Goal: Information Seeking & Learning: Learn about a topic

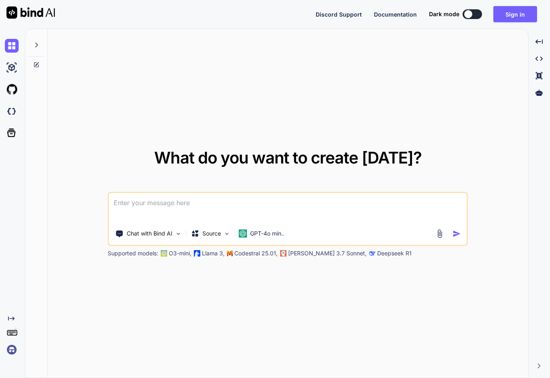
type textarea "x"
click at [15, 350] on img at bounding box center [12, 350] width 14 height 14
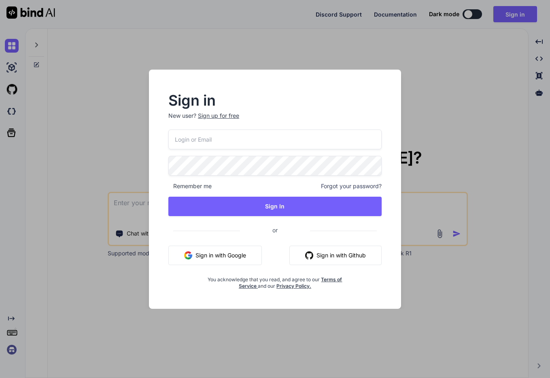
click at [253, 139] on input "email" at bounding box center [274, 140] width 213 height 20
type input "yoshichika@seedstock.jp"
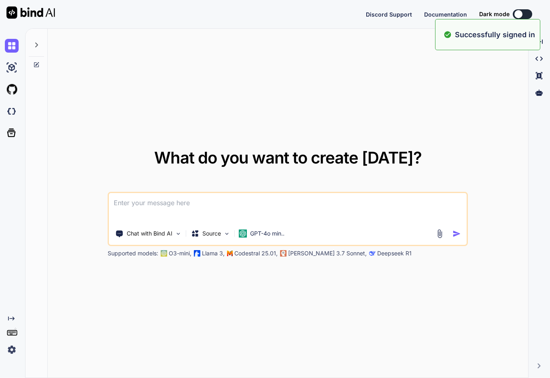
click at [386, 72] on div "What do you want to create today? Chat with Bind AI Source GPT-4o min.. Support…" at bounding box center [288, 204] width 481 height 350
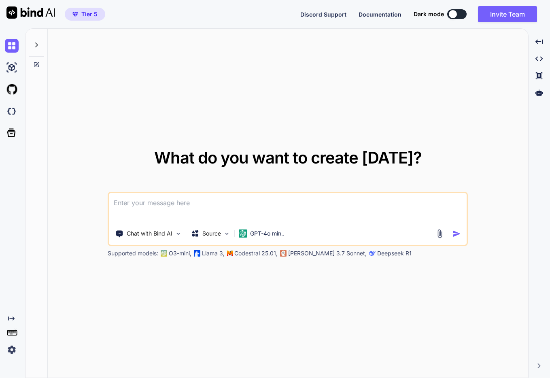
click at [96, 20] on button "Tier 5" at bounding box center [85, 14] width 40 height 13
click at [11, 351] on img at bounding box center [12, 350] width 14 height 14
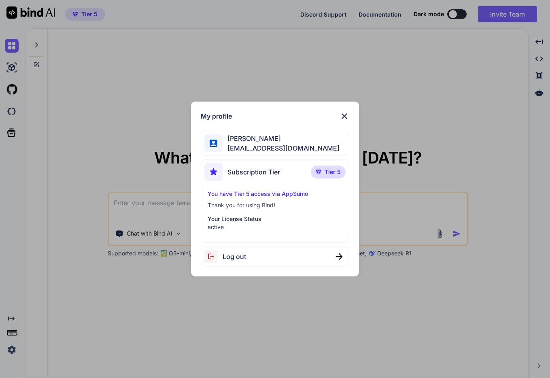
click at [256, 222] on p "Your License Status" at bounding box center [275, 219] width 135 height 8
click at [329, 170] on span "Tier 5" at bounding box center [333, 172] width 16 height 8
click at [304, 79] on div "My profile Yoshichika Nagatsuka yoshichika@seedstock.jp Subscription Tier Tier …" at bounding box center [275, 189] width 550 height 378
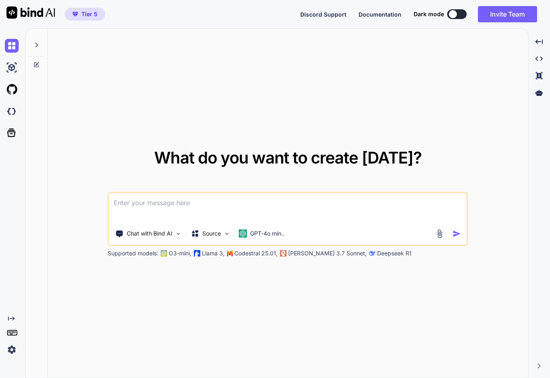
click at [178, 255] on p "O3-mini," at bounding box center [180, 253] width 23 height 8
click at [272, 234] on p "GPT-4o min.." at bounding box center [267, 234] width 34 height 8
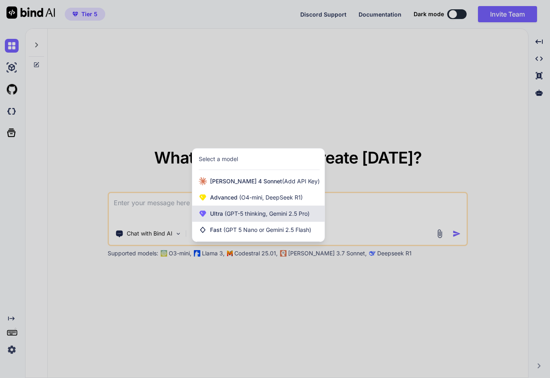
click at [263, 217] on span "Ultra (GPT-5 thinking, Gemini 2.5 Pro)" at bounding box center [260, 214] width 100 height 8
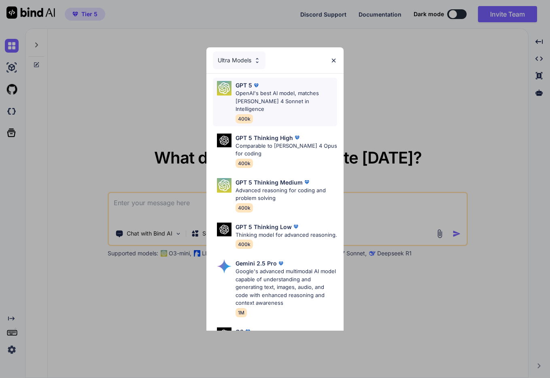
click at [267, 105] on div "GPT 5 OpenAI's best AI model, matches Claude 4 Sonnet in Intelligence 400k" at bounding box center [287, 102] width 102 height 42
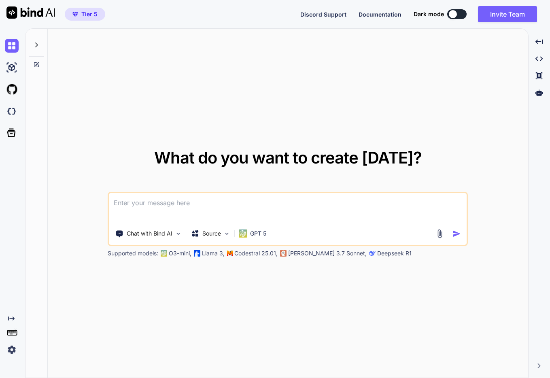
click at [315, 308] on div "What do you want to create today? Chat with Bind AI Source GPT 5 Supported mode…" at bounding box center [288, 204] width 481 height 350
click at [222, 238] on div "Source" at bounding box center [211, 233] width 46 height 16
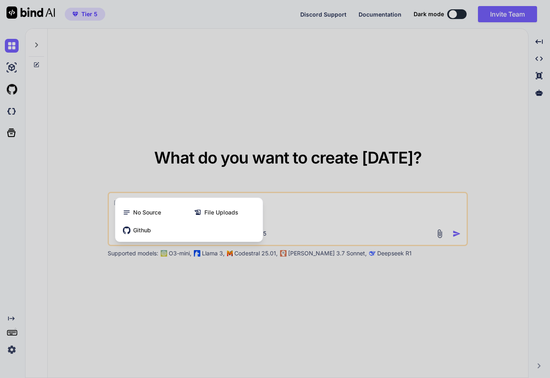
click at [234, 285] on div at bounding box center [275, 189] width 550 height 378
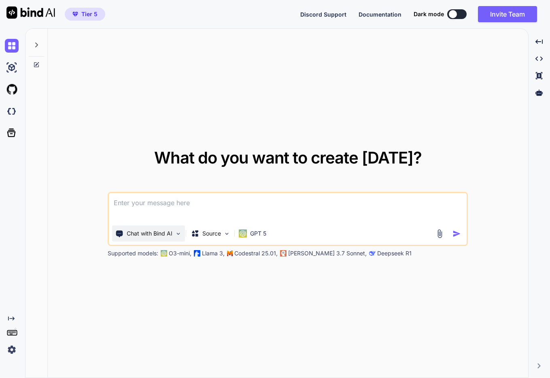
click at [155, 229] on div "Chat with Bind AI" at bounding box center [148, 233] width 73 height 16
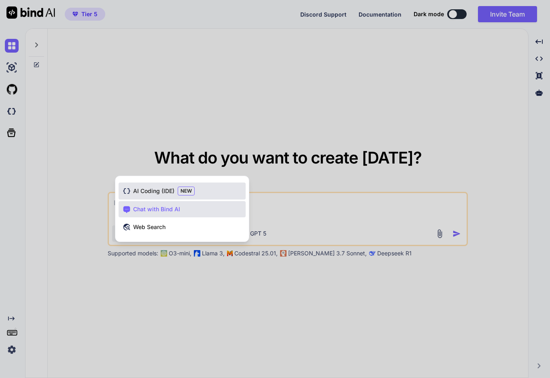
click at [153, 190] on span "AI Coding (IDE)" at bounding box center [153, 191] width 41 height 8
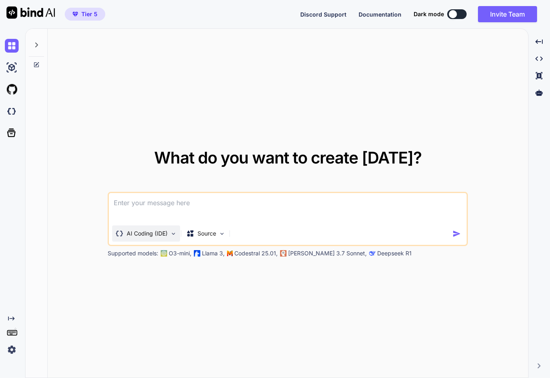
click at [157, 230] on p "AI Coding (IDE)" at bounding box center [147, 234] width 41 height 8
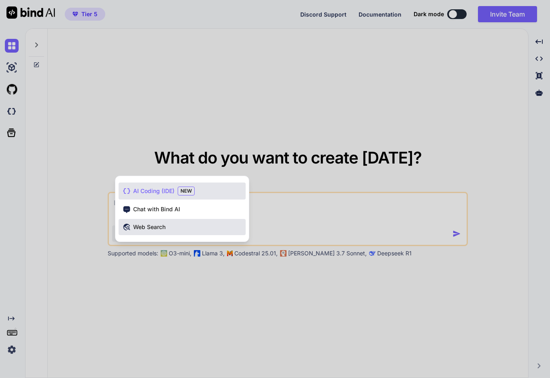
click at [159, 231] on div "Web Search" at bounding box center [182, 227] width 127 height 16
type textarea "x"
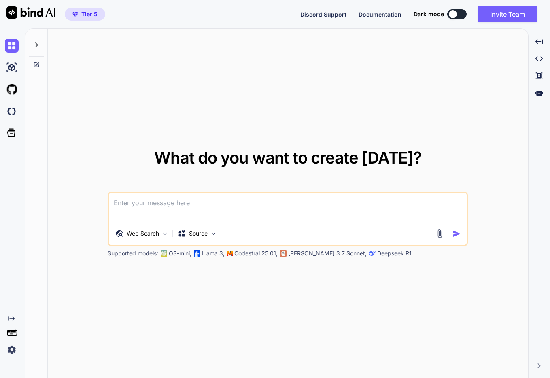
click at [160, 211] on textarea at bounding box center [288, 208] width 358 height 30
click at [300, 18] on button "Discord Support" at bounding box center [323, 14] width 46 height 9
